Goal: Transaction & Acquisition: Book appointment/travel/reservation

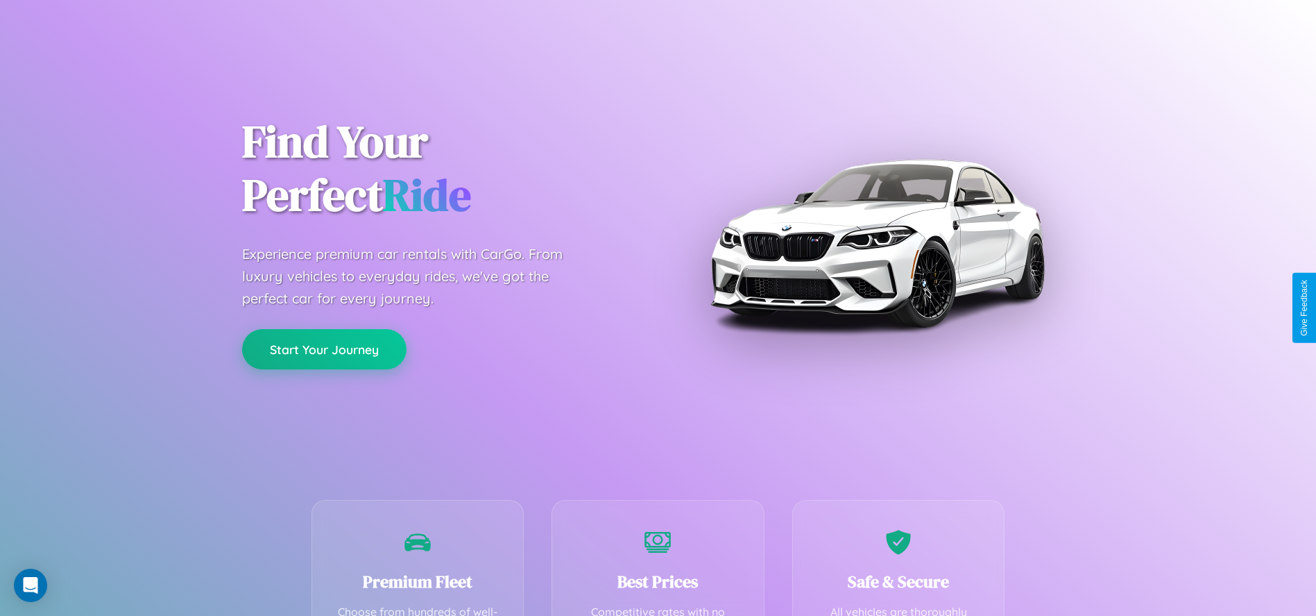
click at [324, 350] on button "Start Your Journey" at bounding box center [324, 349] width 164 height 40
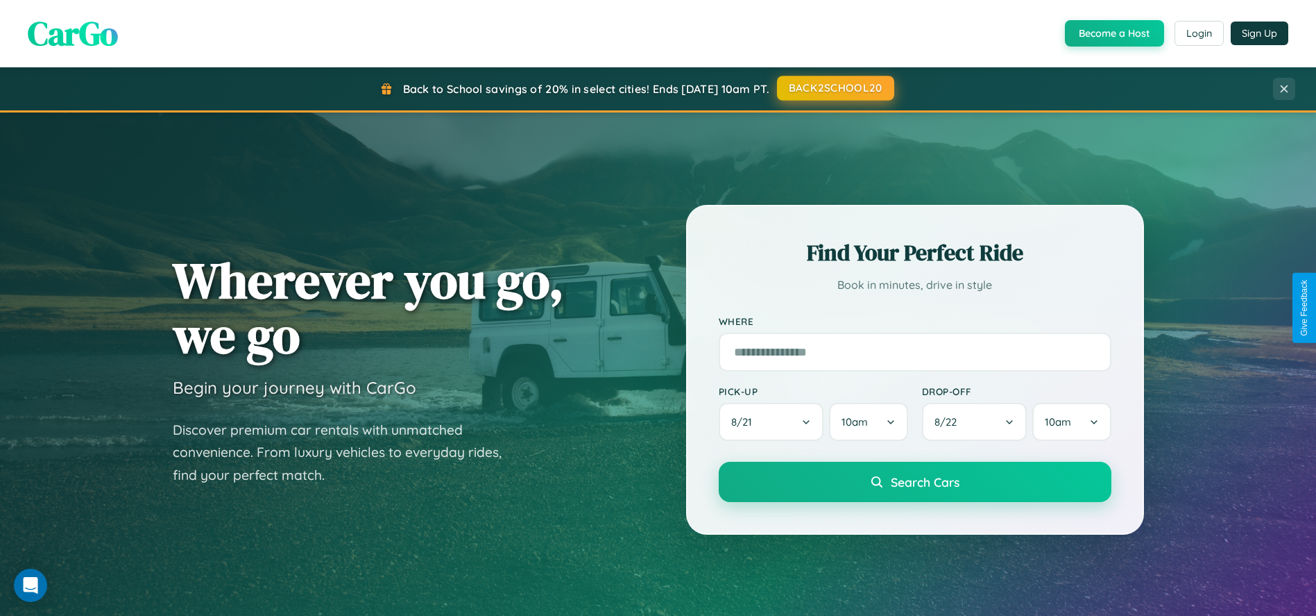
click at [835, 88] on button "BACK2SCHOOL20" at bounding box center [835, 88] width 117 height 25
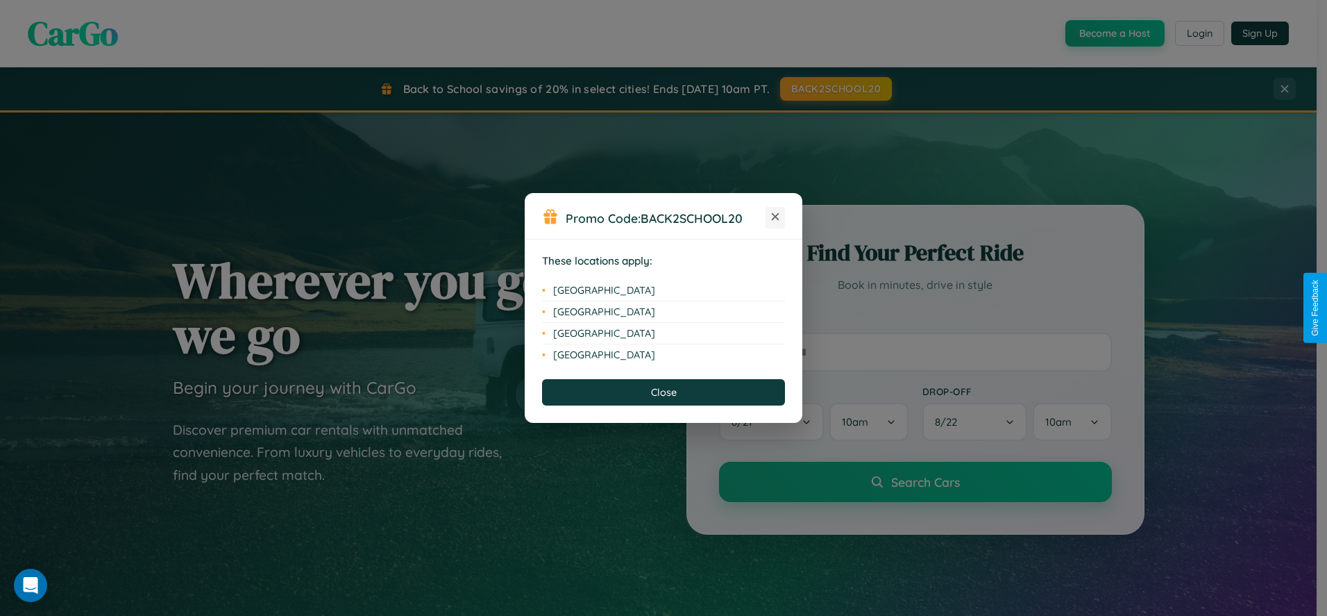
click at [775, 217] on icon at bounding box center [776, 217] width 8 height 8
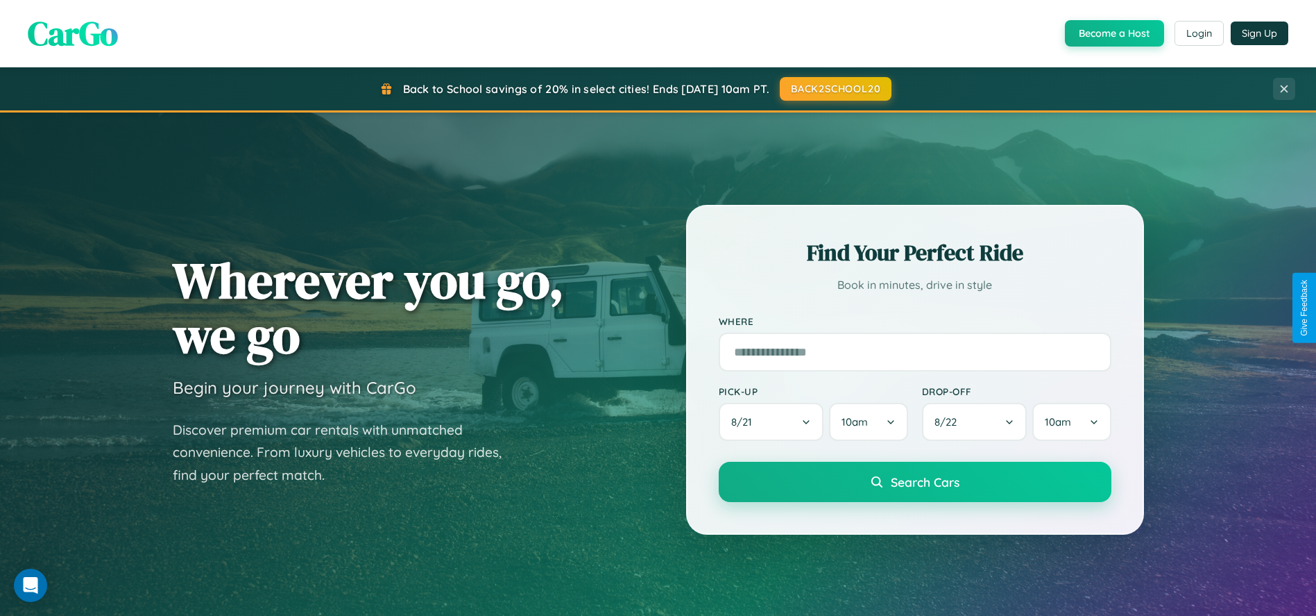
scroll to position [593, 0]
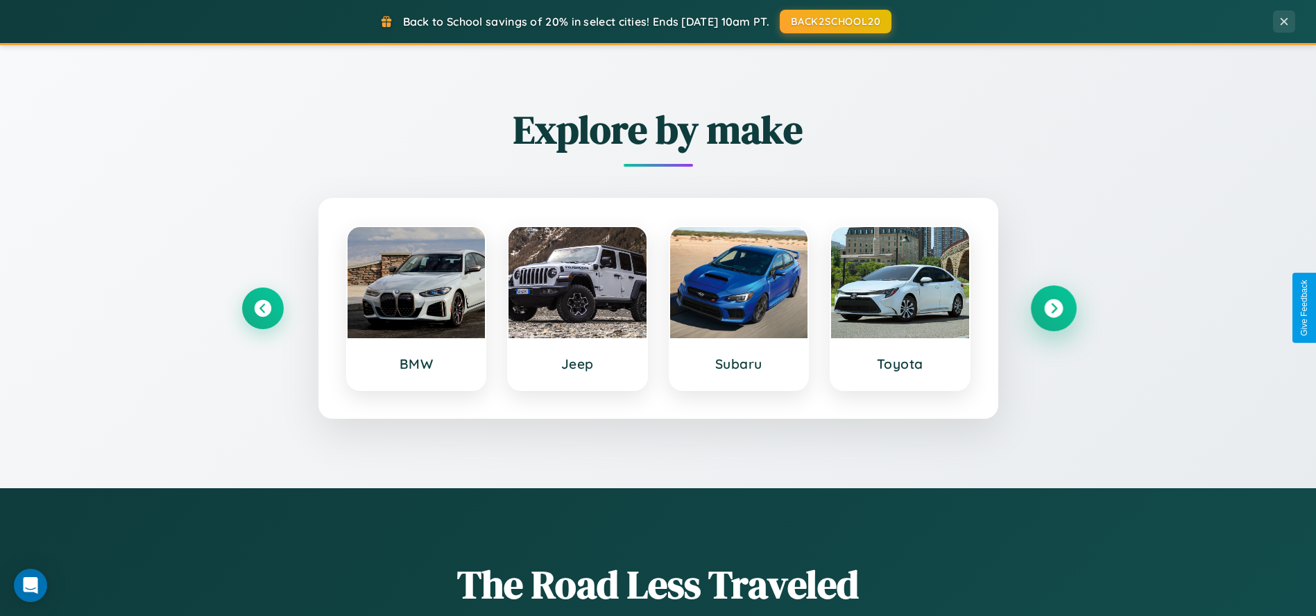
click at [1053, 307] on icon at bounding box center [1053, 307] width 19 height 19
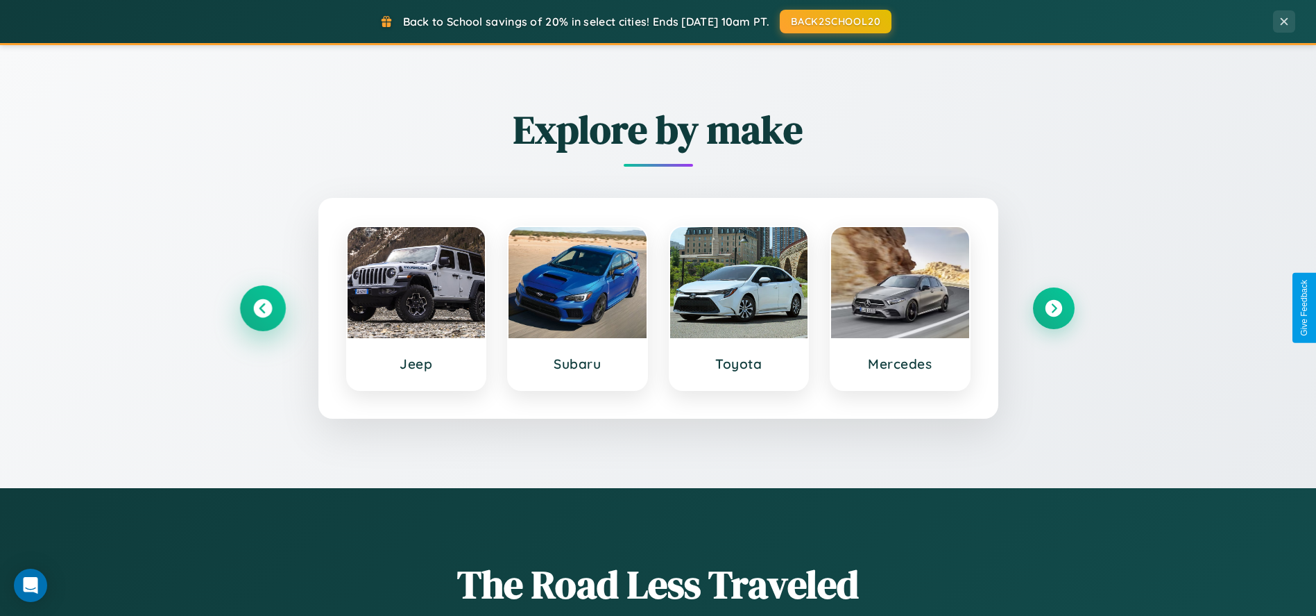
click at [262, 307] on icon at bounding box center [262, 307] width 19 height 19
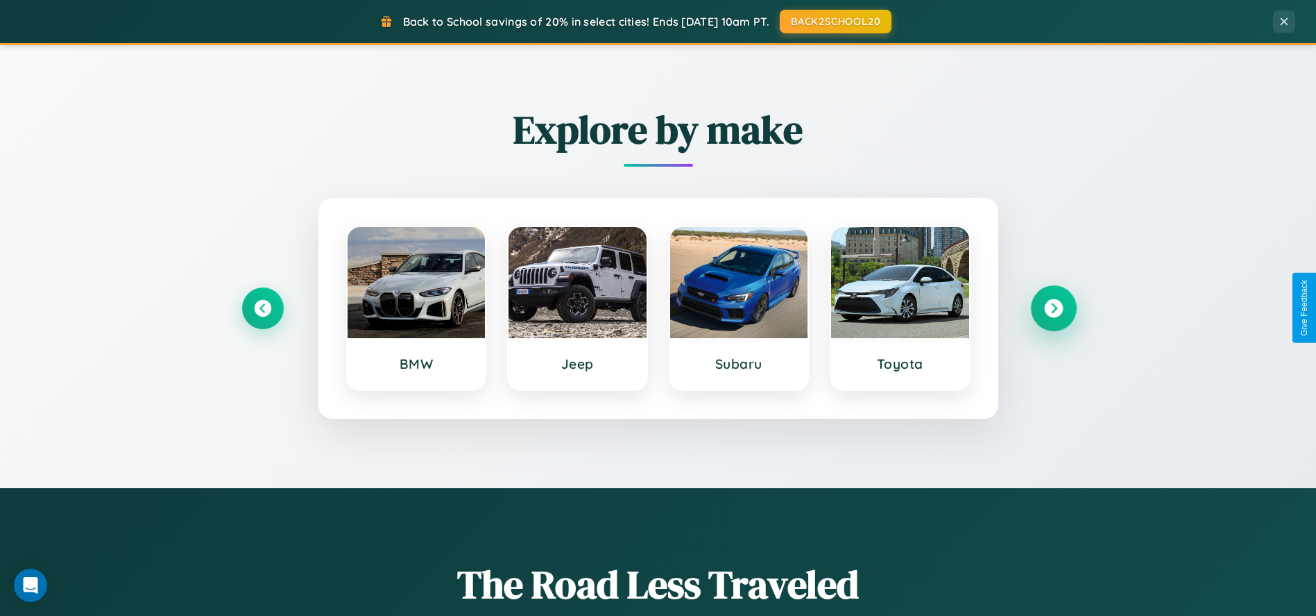
click at [1053, 307] on icon at bounding box center [1053, 307] width 19 height 19
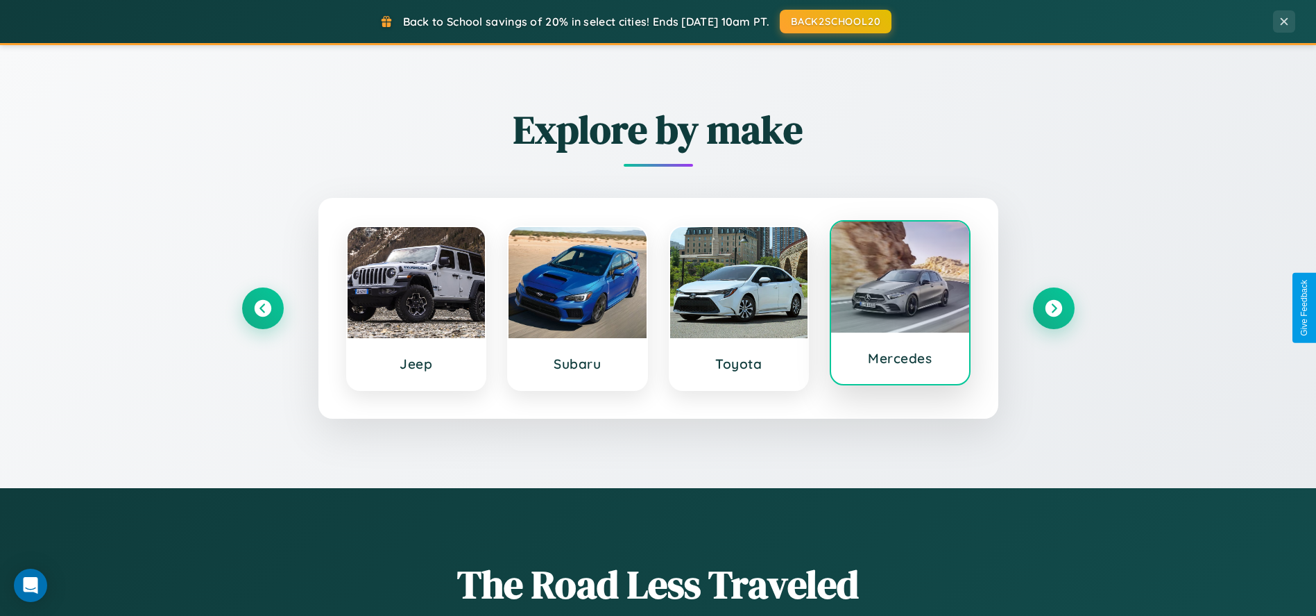
click at [900, 307] on div at bounding box center [900, 276] width 138 height 111
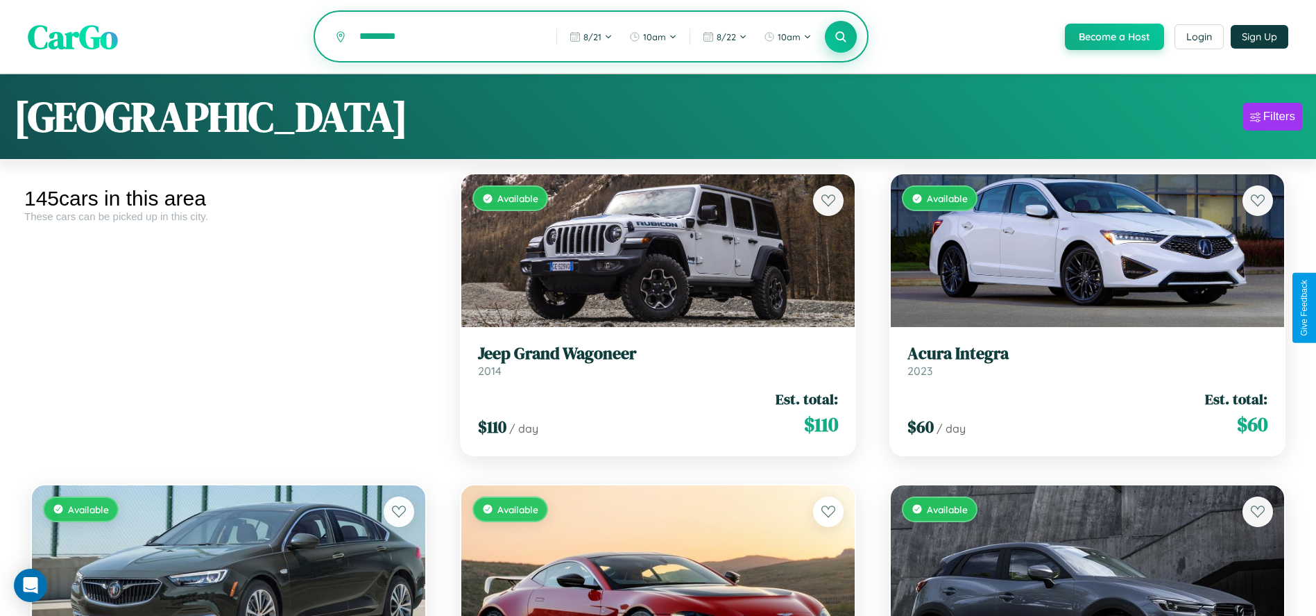
type input "*********"
click at [840, 37] on icon at bounding box center [841, 36] width 13 height 13
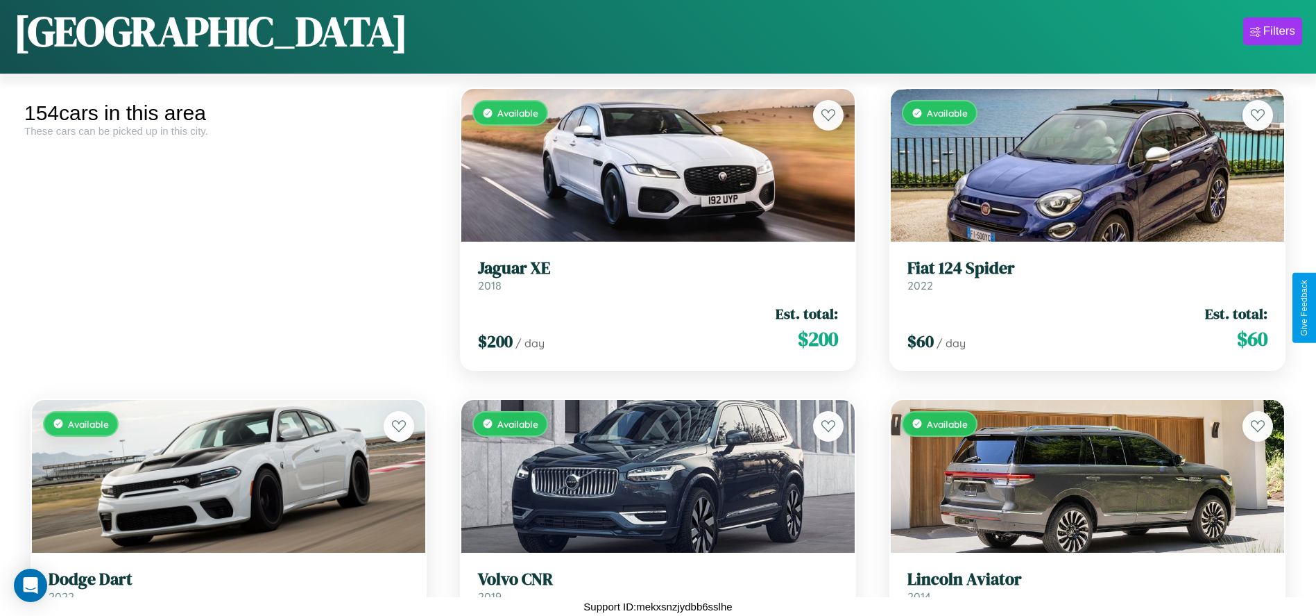
scroll to position [8284, 0]
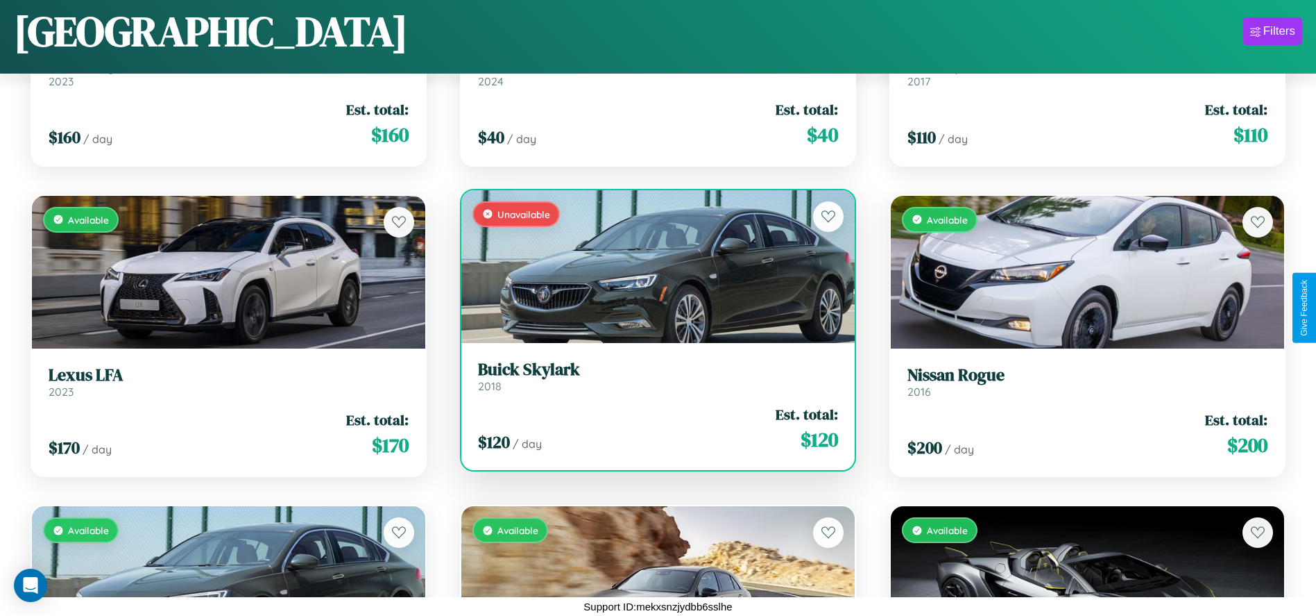
click at [653, 381] on link "Buick Skylark 2018" at bounding box center [658, 376] width 360 height 34
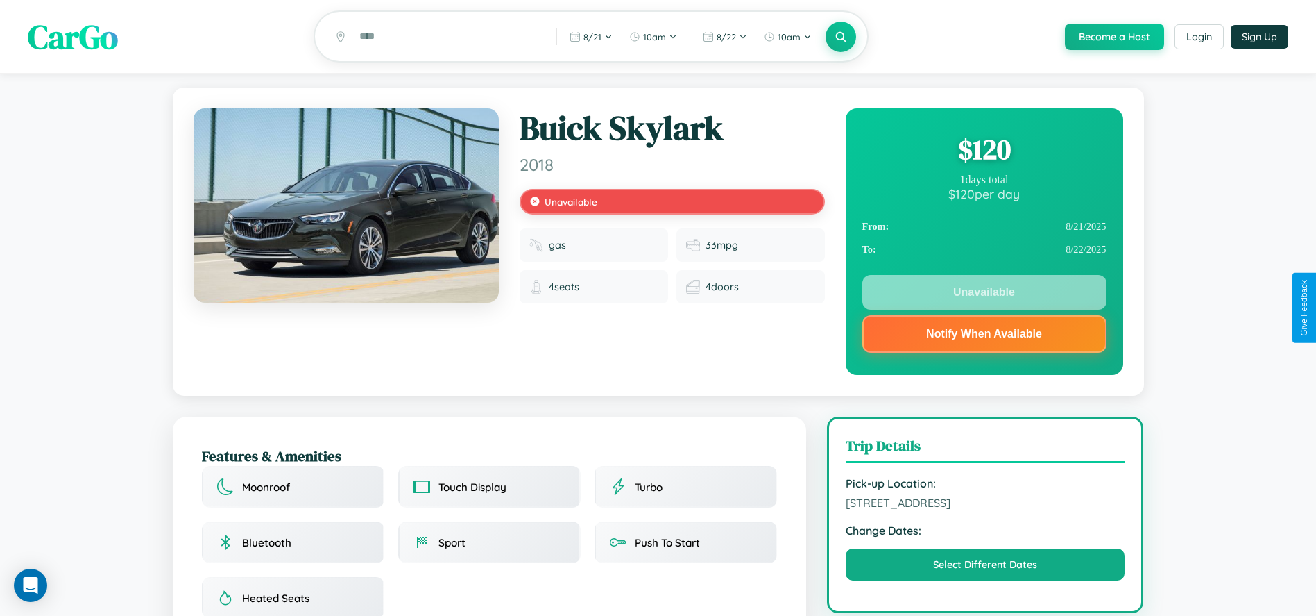
click at [984, 151] on div "$ 120" at bounding box center [985, 148] width 244 height 37
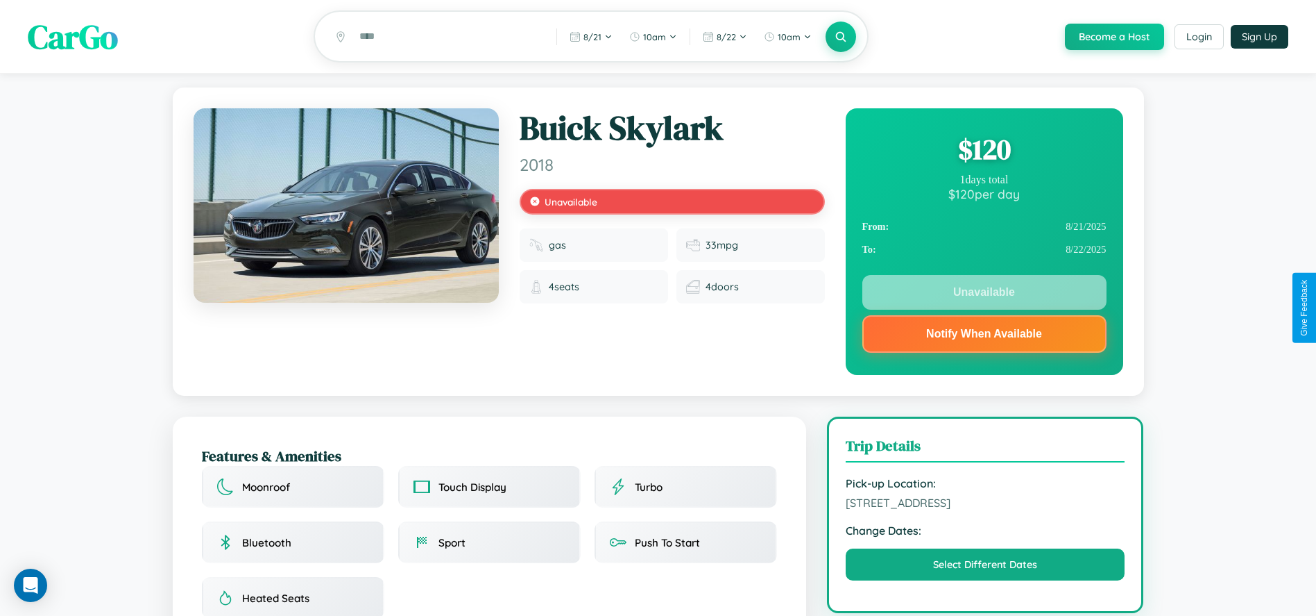
click at [984, 151] on div "$ 120" at bounding box center [985, 148] width 244 height 37
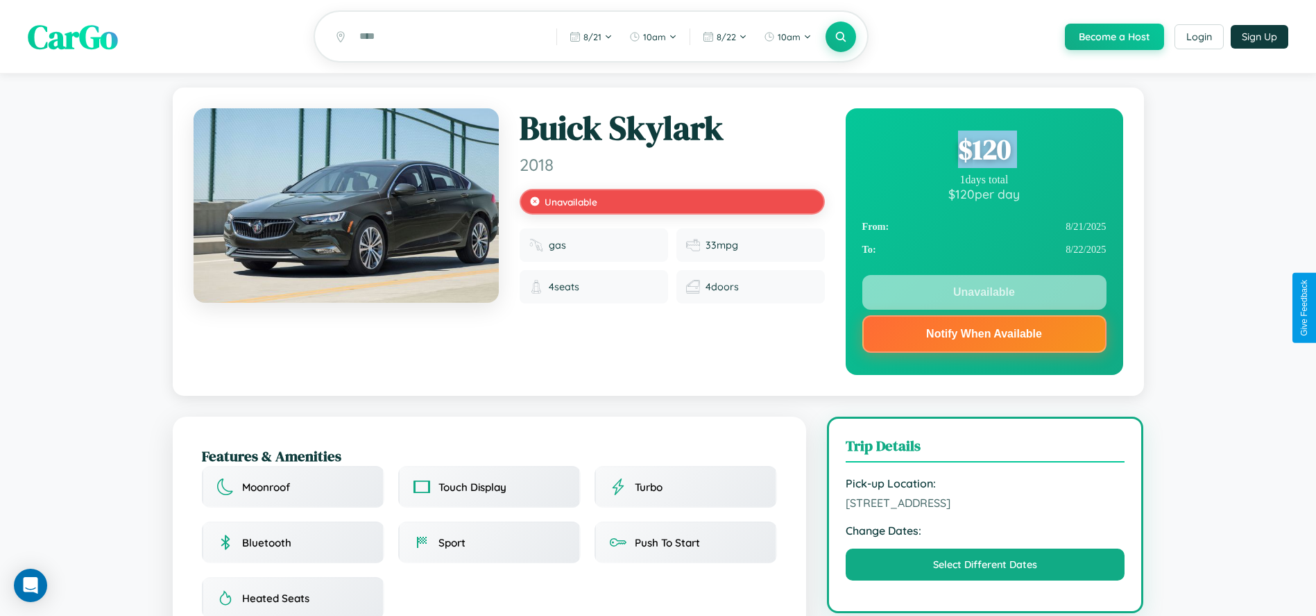
click at [984, 151] on div "$ 120" at bounding box center [985, 148] width 244 height 37
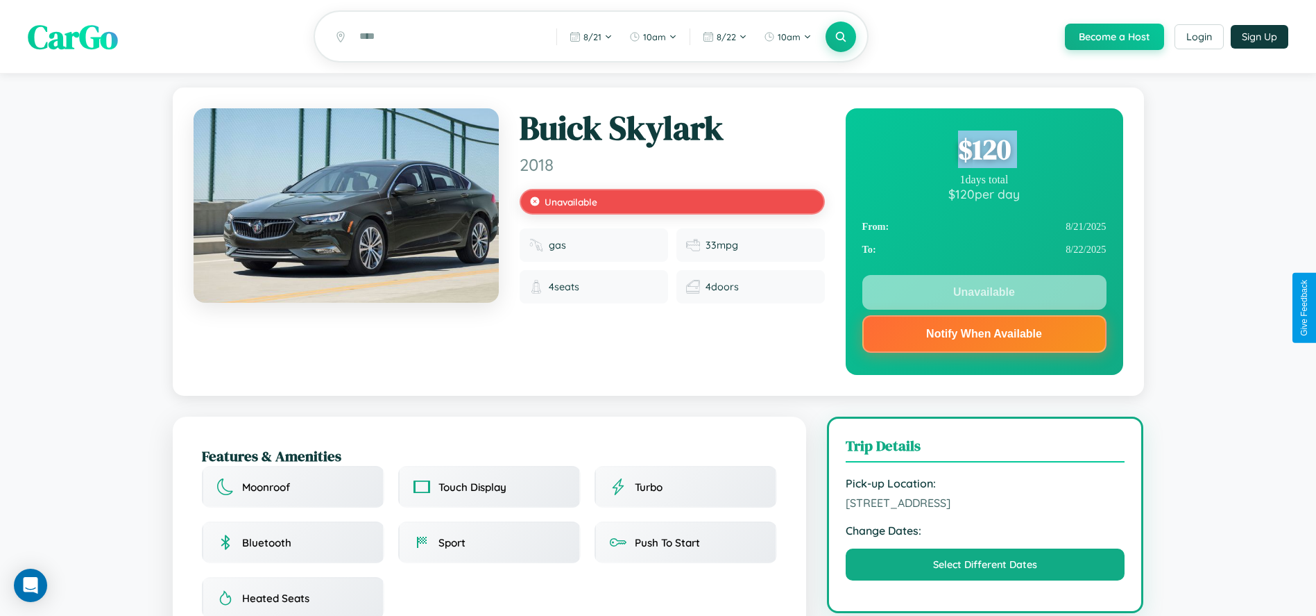
click at [984, 151] on div "$ 120" at bounding box center [985, 148] width 244 height 37
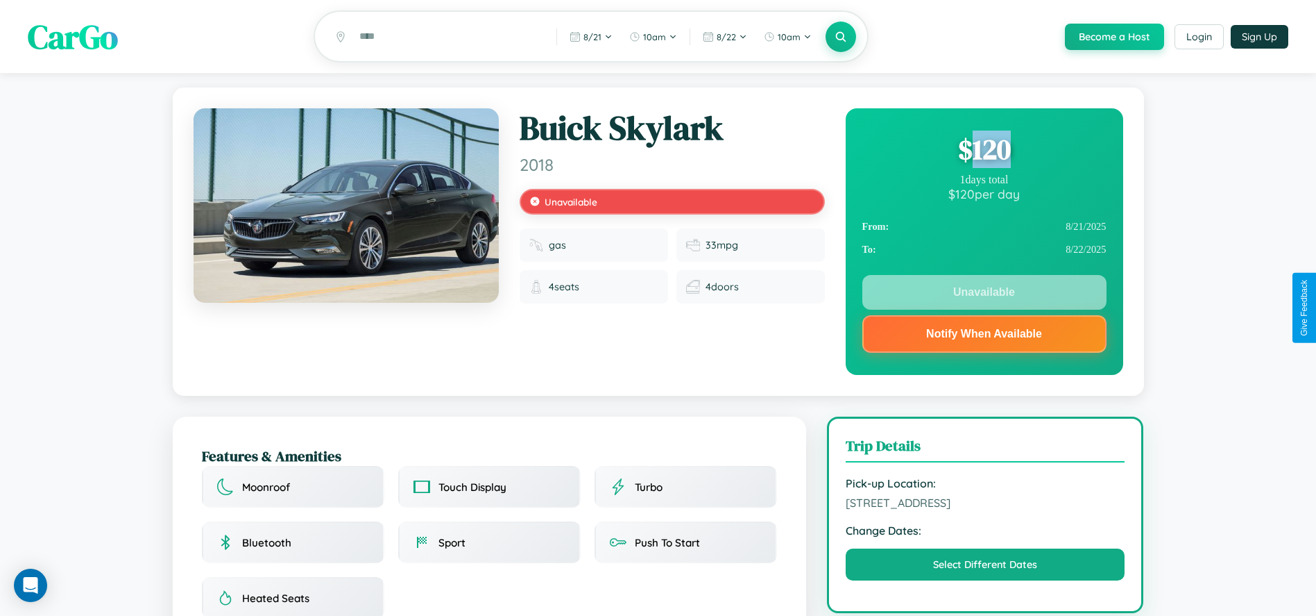
click at [984, 151] on div "$ 120" at bounding box center [985, 148] width 244 height 37
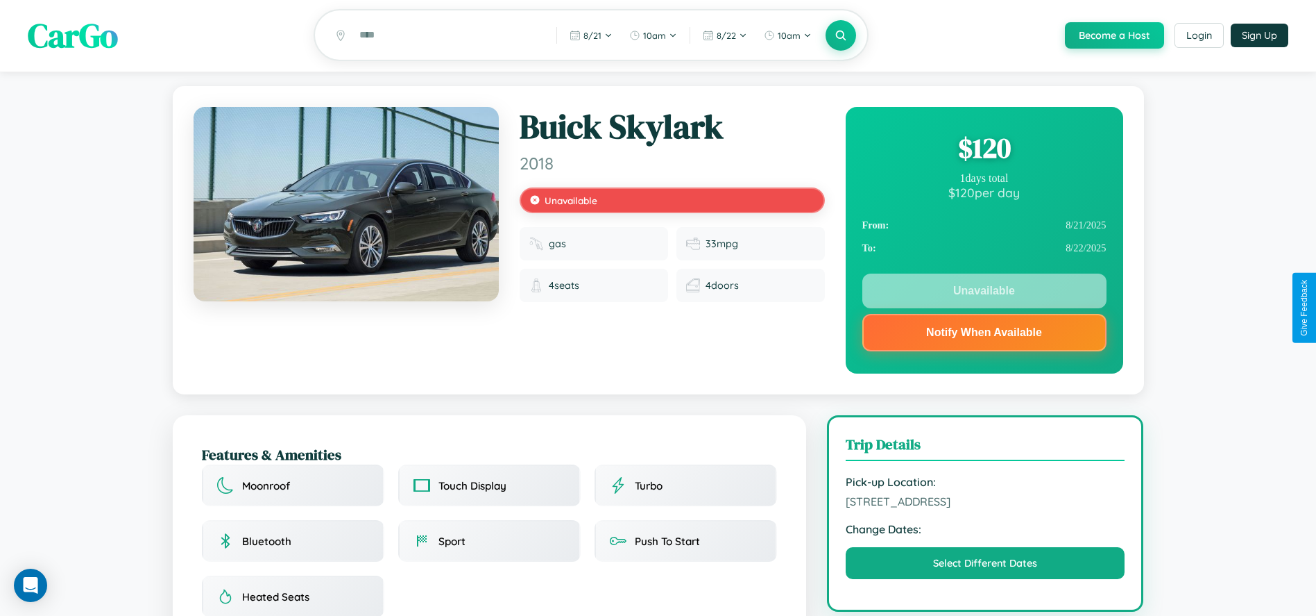
scroll to position [197, 0]
